Goal: Navigation & Orientation: Find specific page/section

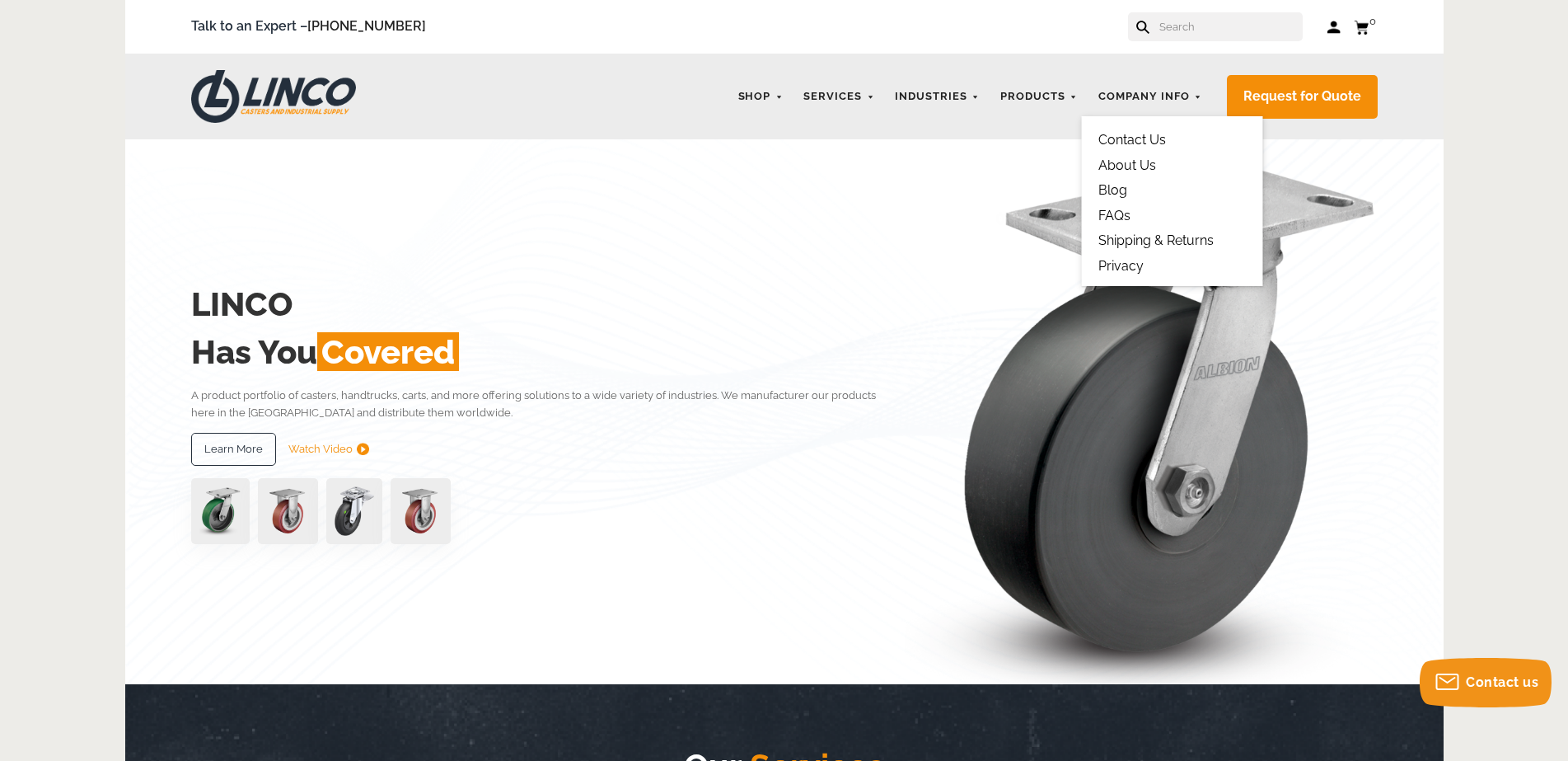
click at [1144, 160] on link "About Us" at bounding box center [1128, 166] width 58 height 16
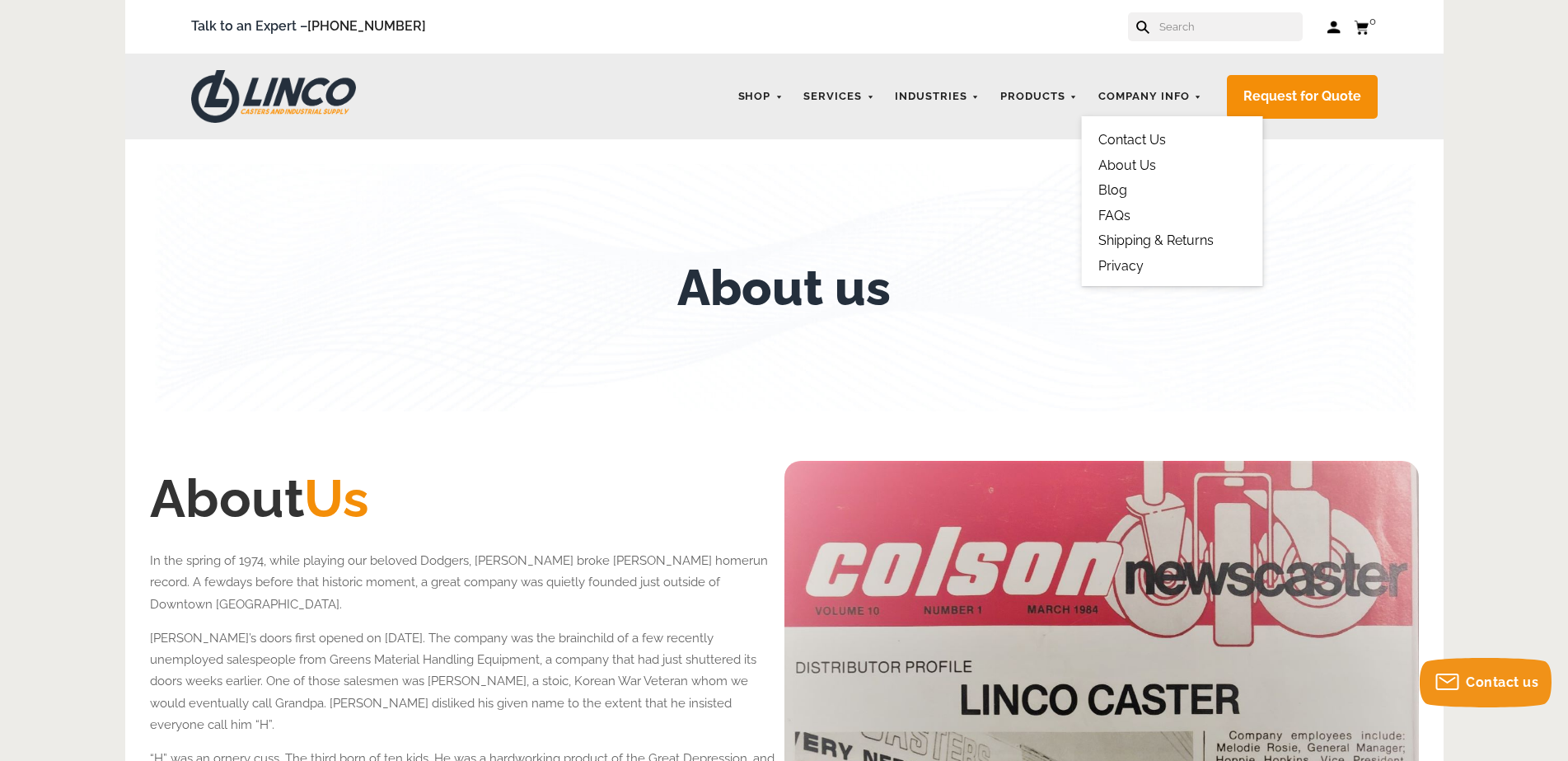
click at [1134, 137] on link "Contact Us" at bounding box center [1133, 140] width 68 height 16
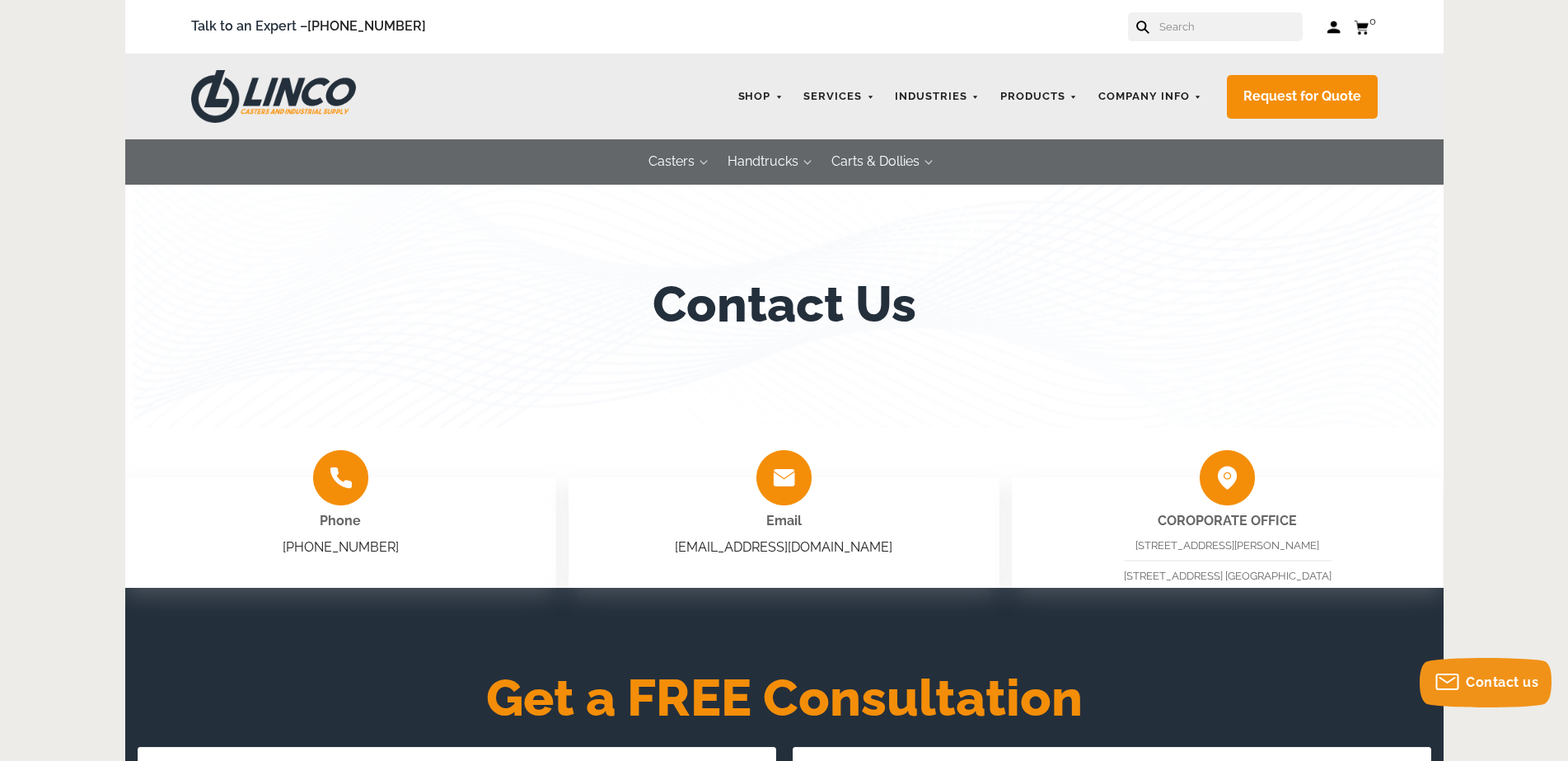
click at [282, 91] on img at bounding box center [273, 96] width 165 height 53
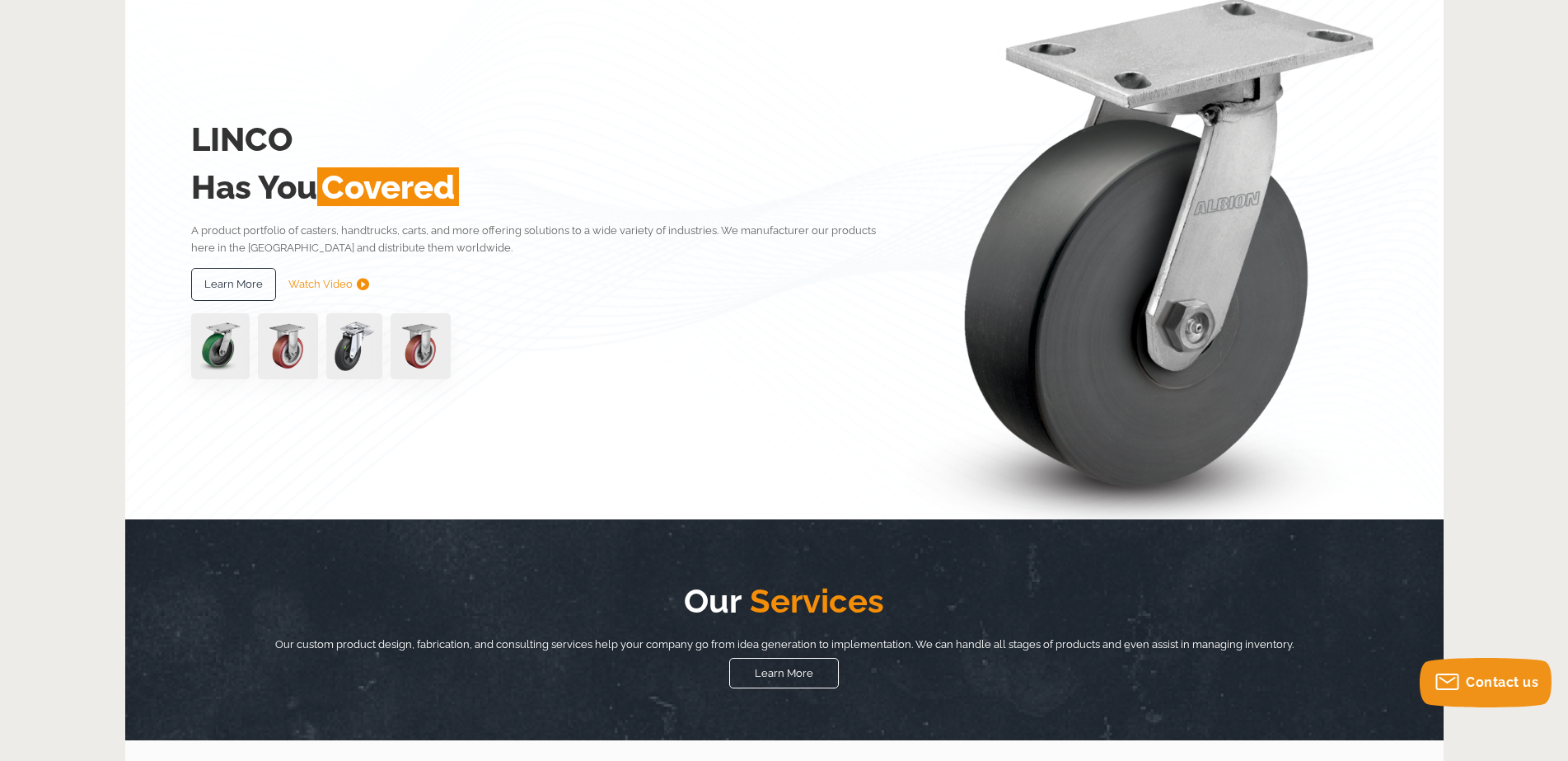
click at [288, 347] on img at bounding box center [288, 347] width 60 height 66
click at [306, 284] on link "Watch Video" at bounding box center [329, 284] width 81 height 33
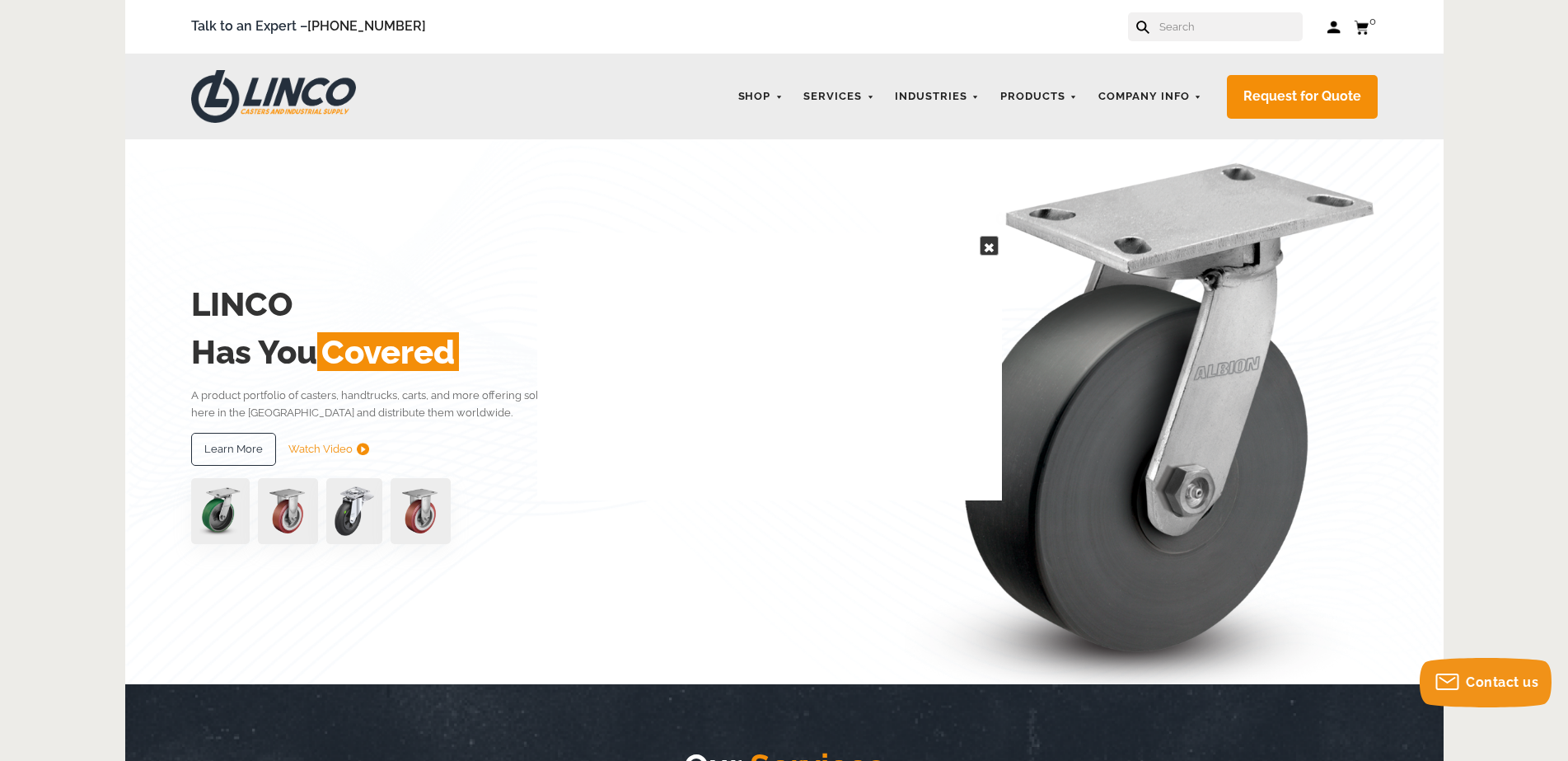
click at [993, 237] on link at bounding box center [989, 246] width 19 height 20
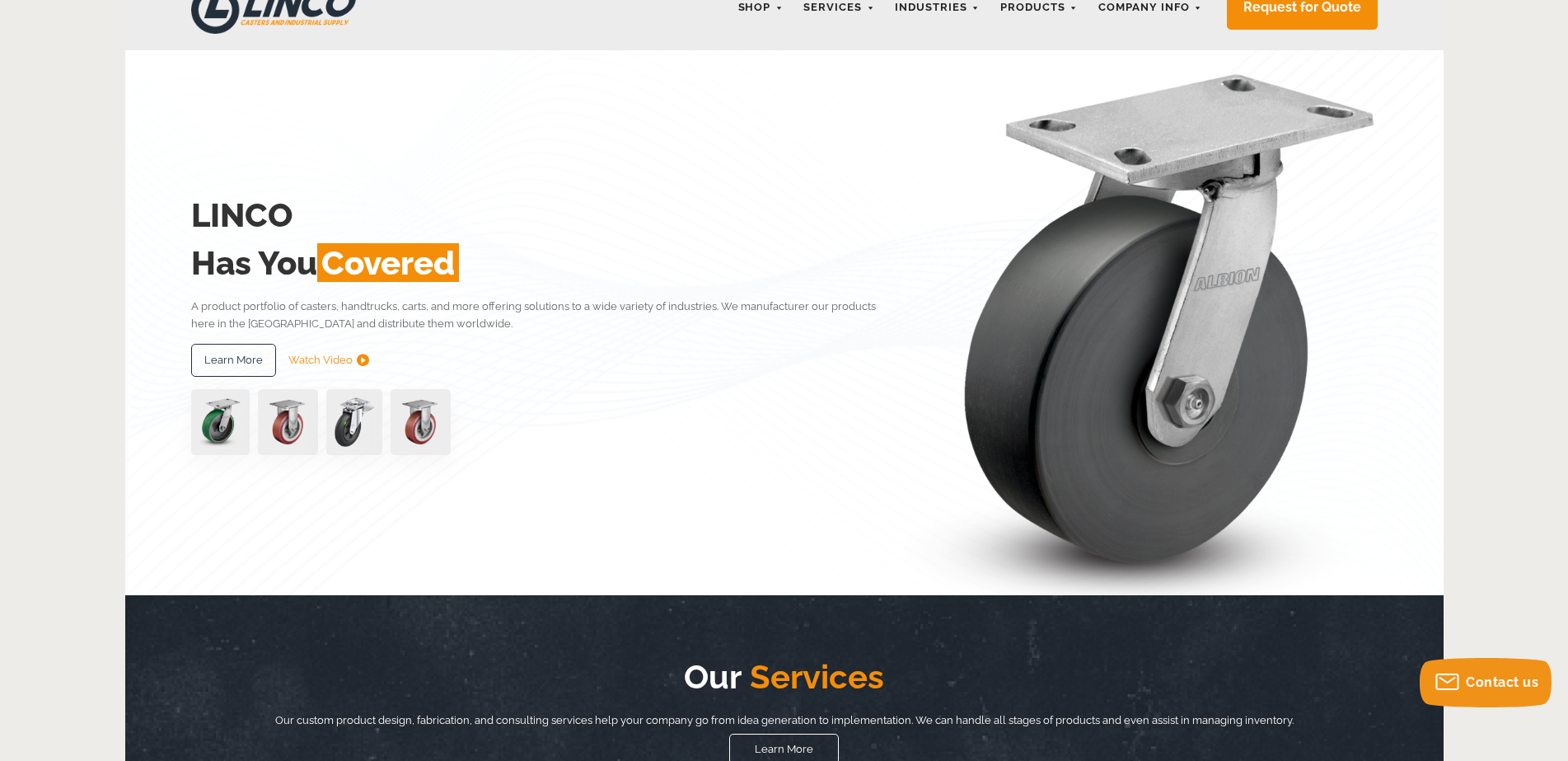
scroll to position [248, 0]
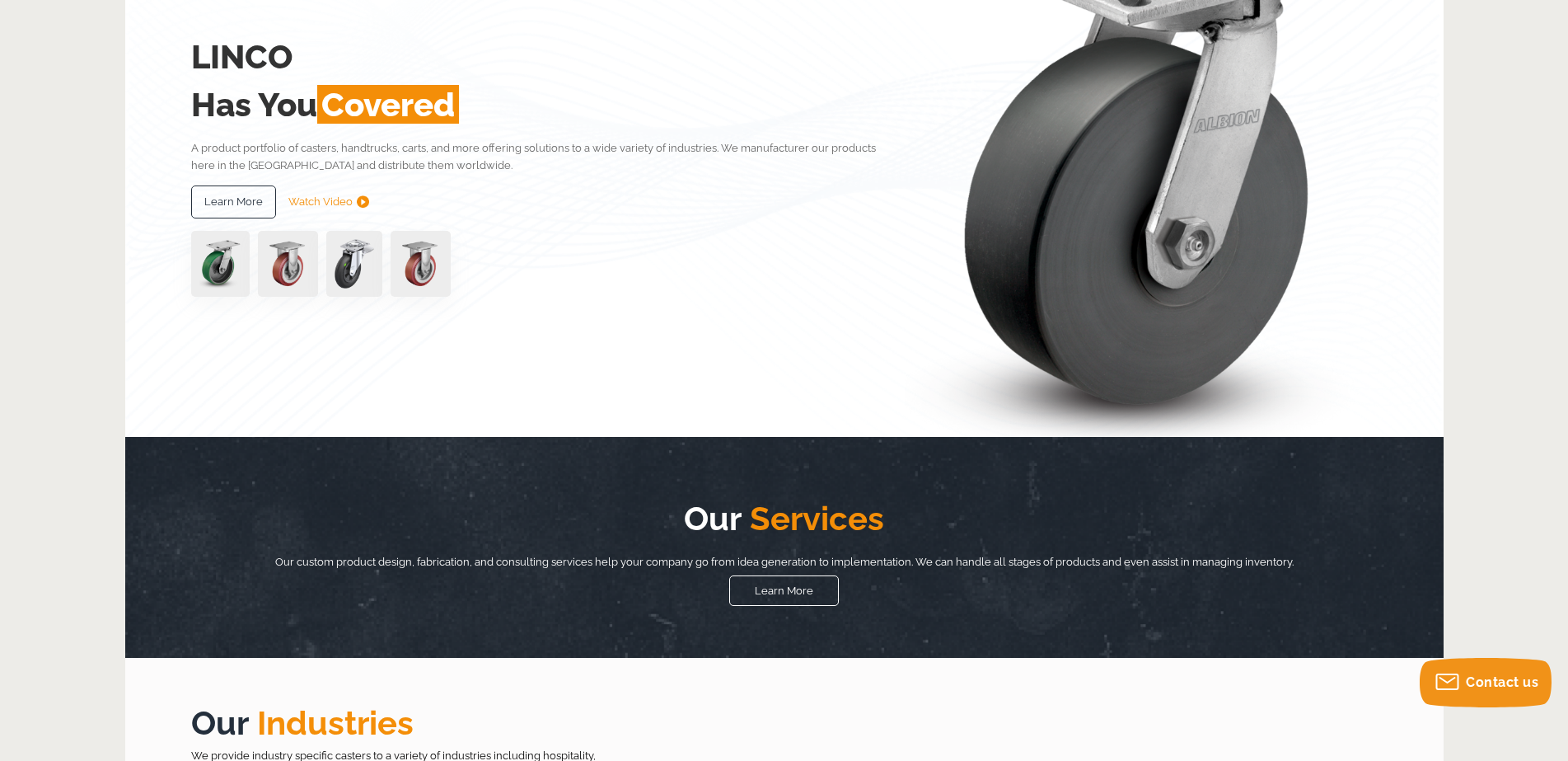
click at [432, 253] on img at bounding box center [420, 264] width 60 height 66
click at [424, 253] on img at bounding box center [420, 264] width 60 height 66
click at [392, 284] on img at bounding box center [420, 264] width 60 height 66
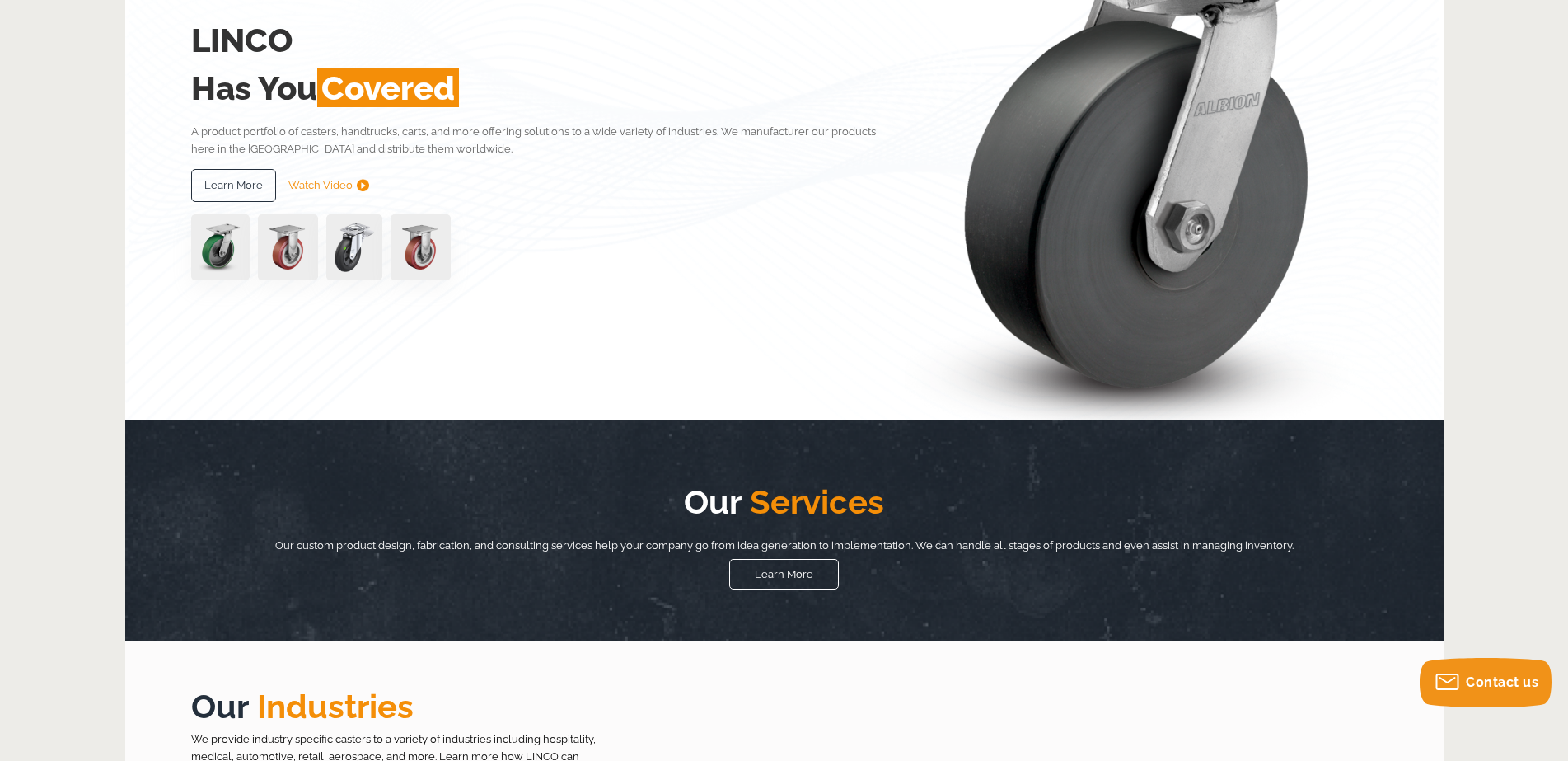
scroll to position [0, 0]
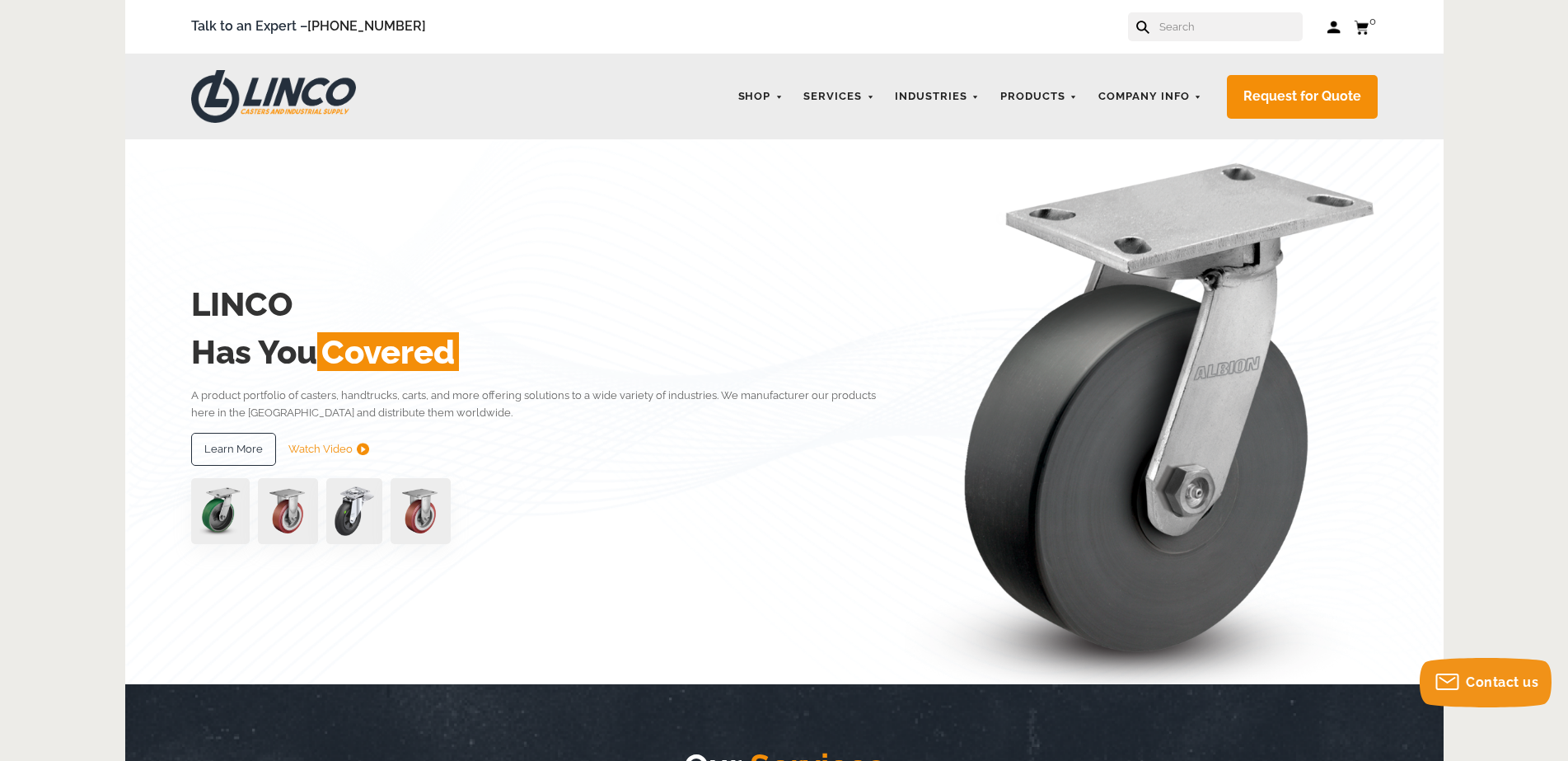
click at [296, 94] on img at bounding box center [273, 96] width 165 height 53
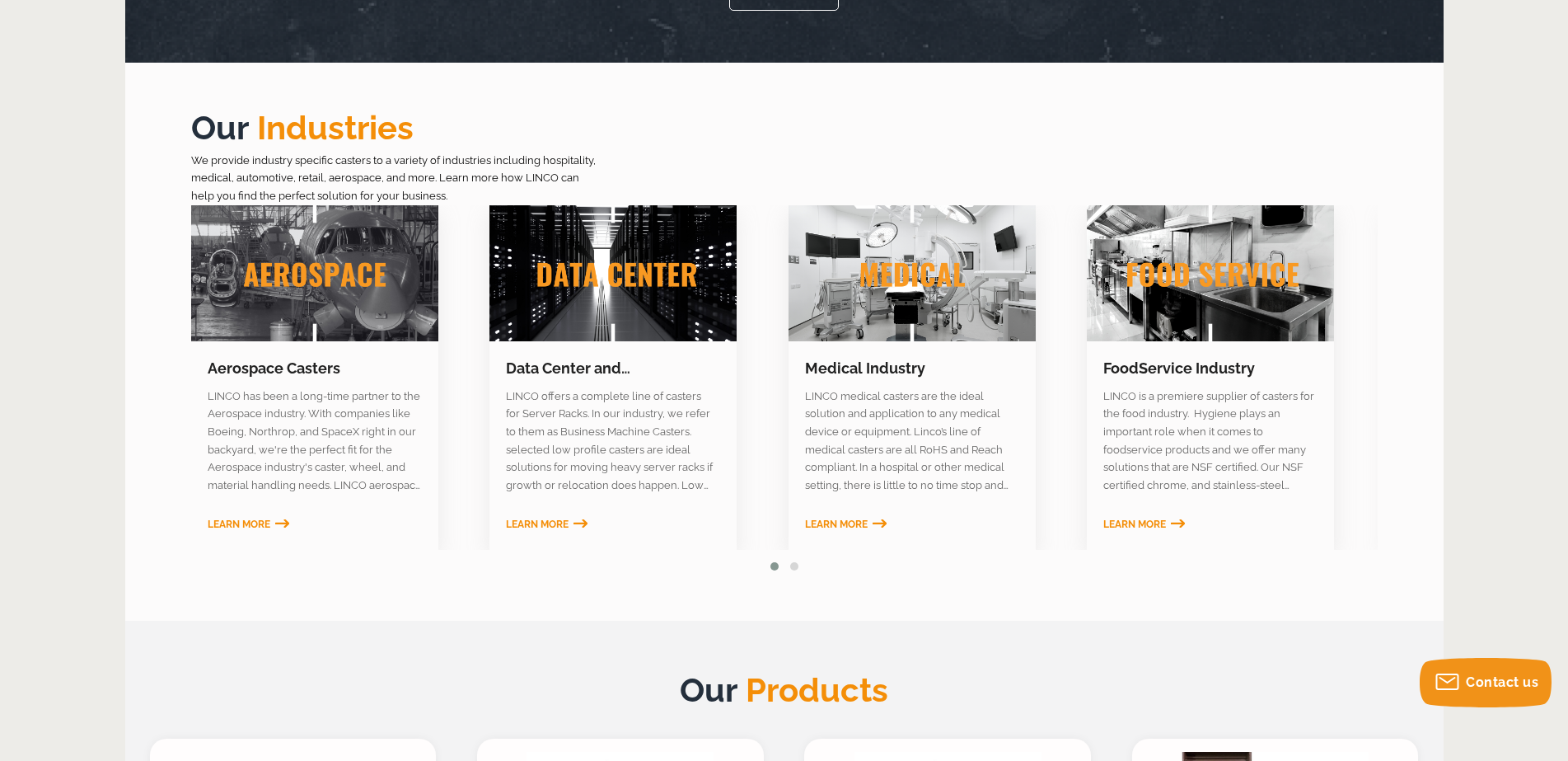
scroll to position [979, 0]
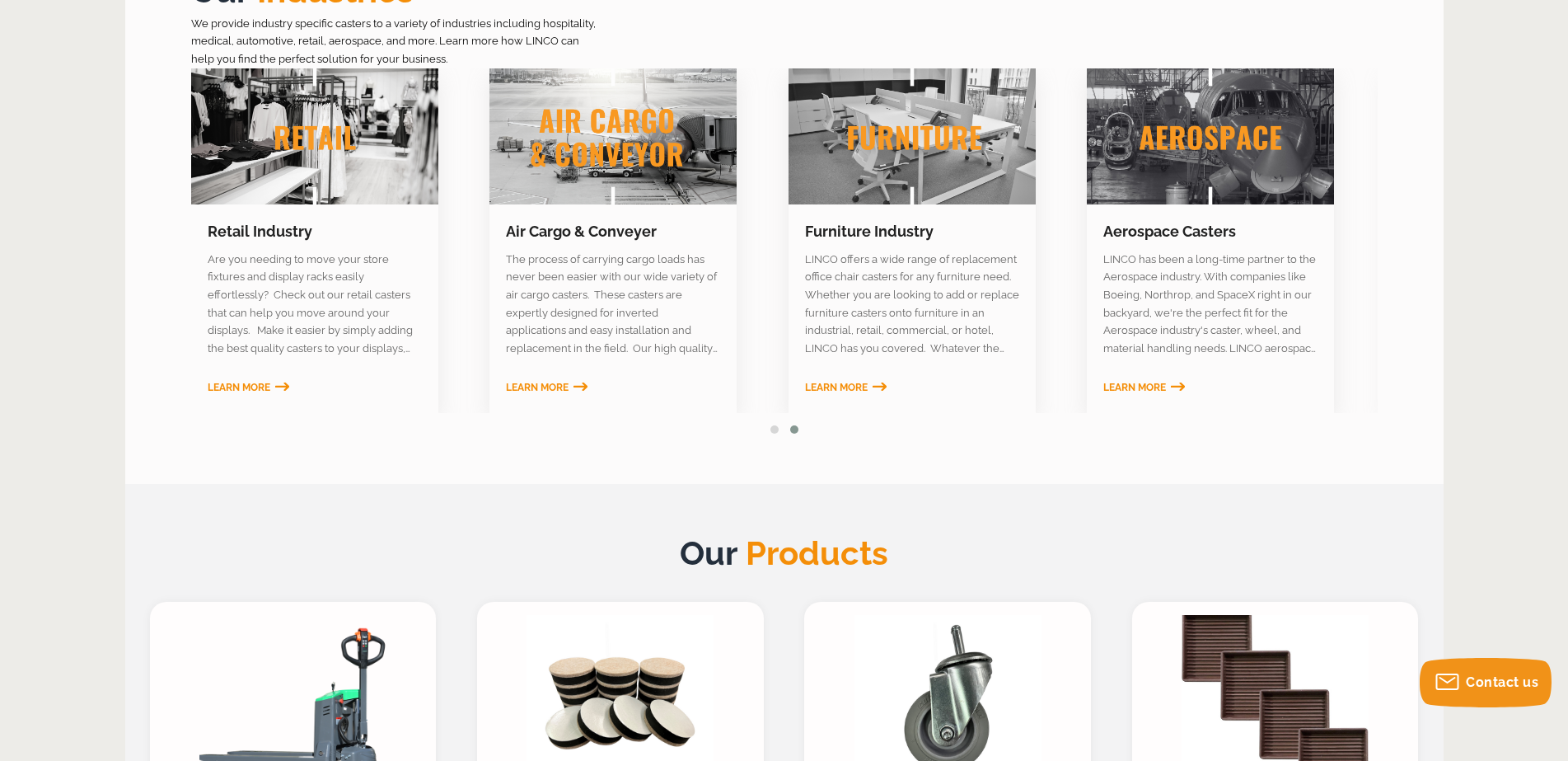
click at [552, 385] on span "Learn More" at bounding box center [537, 387] width 63 height 12
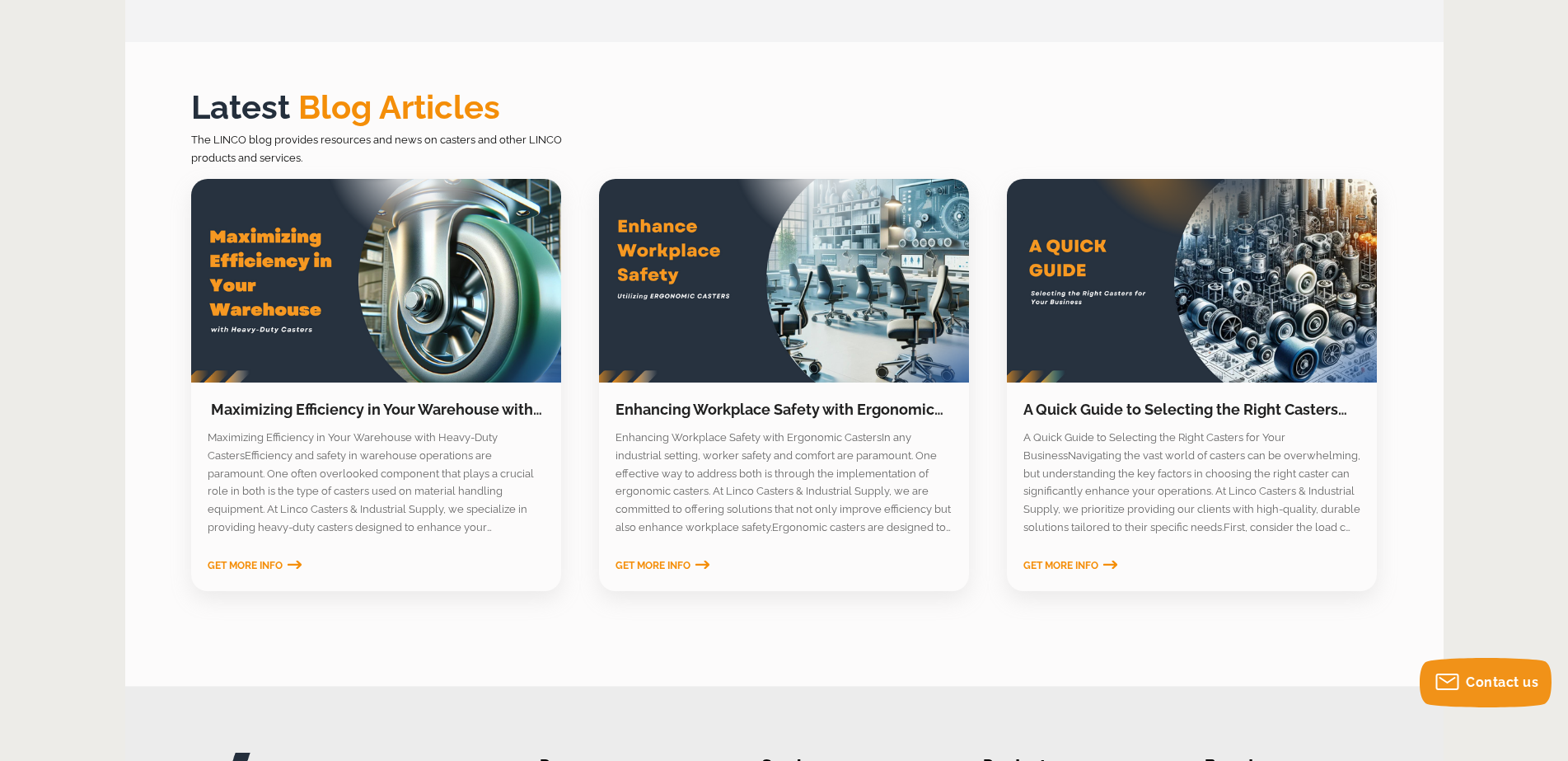
scroll to position [2709, 0]
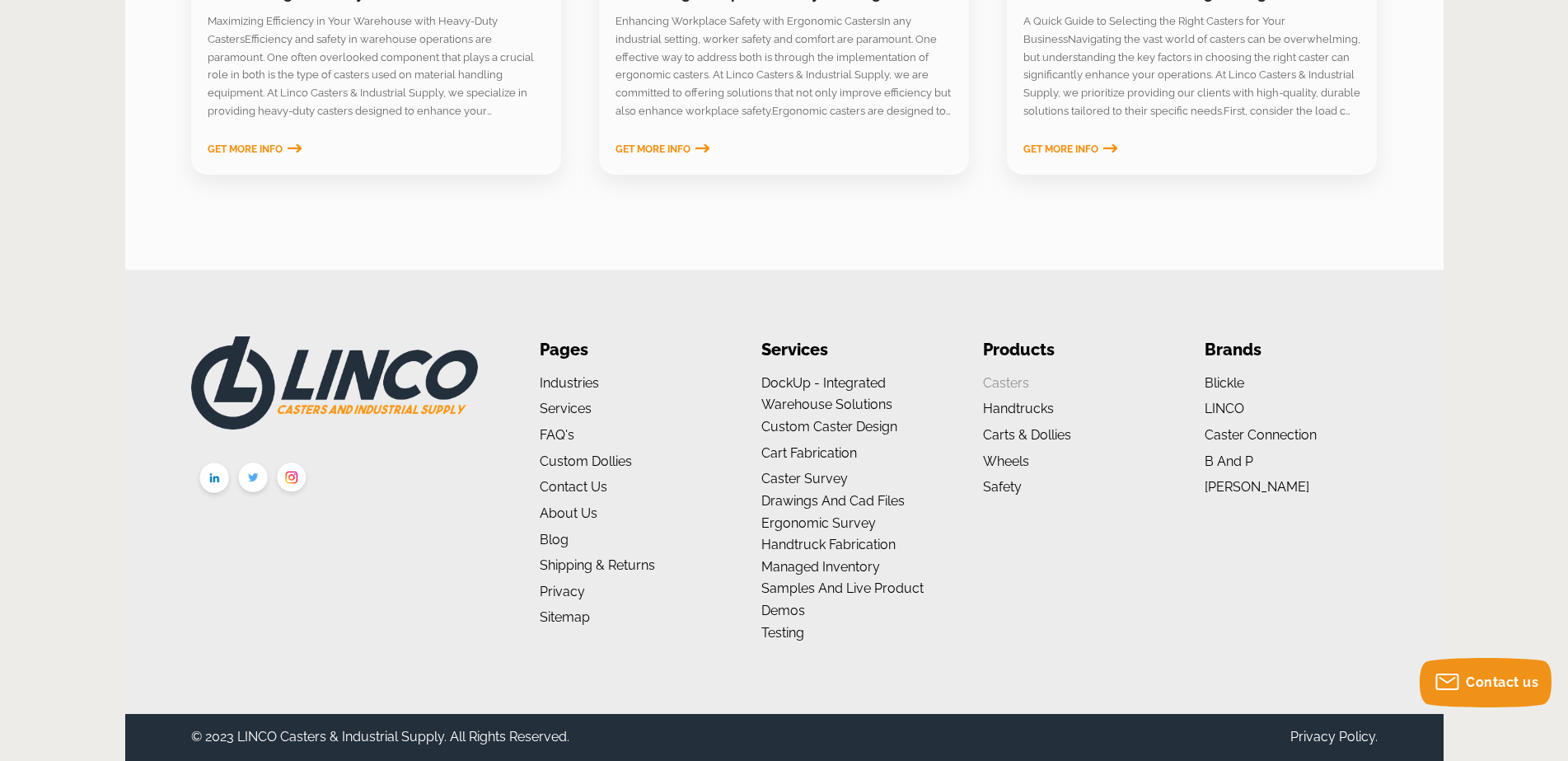
click at [1019, 380] on link "Casters" at bounding box center [1006, 382] width 46 height 16
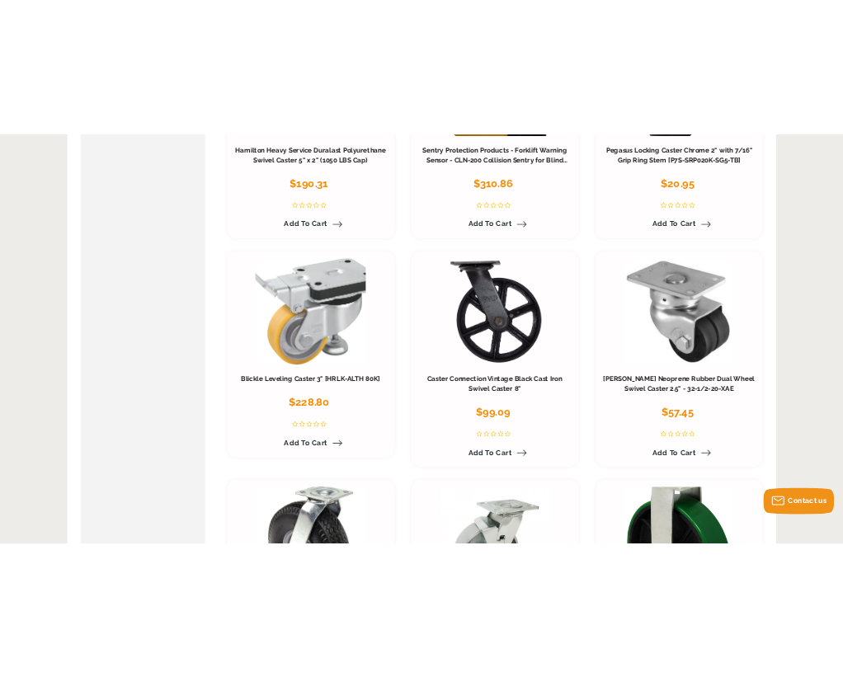
scroll to position [5874, 0]
